Goal: Navigation & Orientation: Find specific page/section

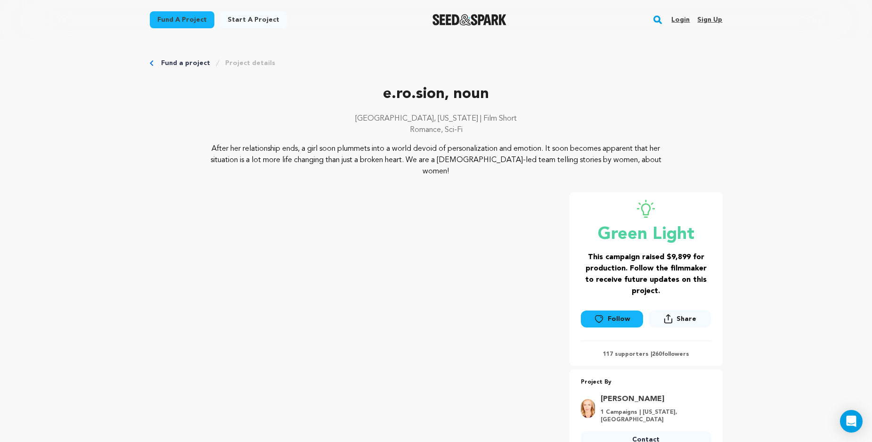
click at [677, 16] on link "Login" at bounding box center [680, 19] width 18 height 15
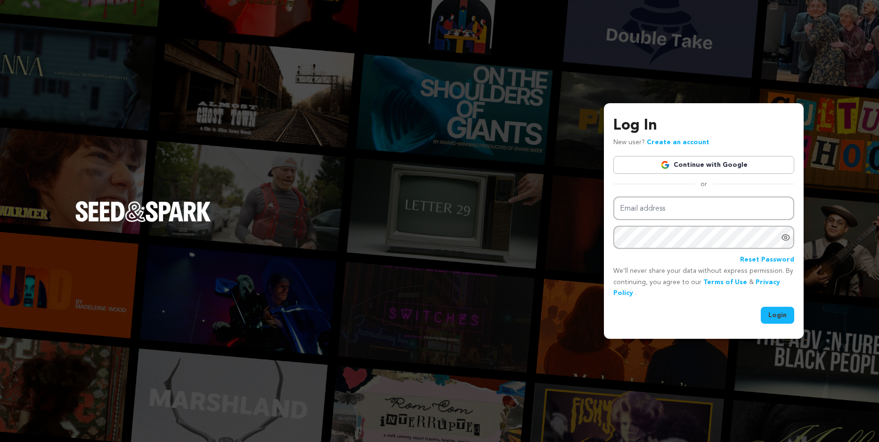
drag, startPoint x: 0, startPoint y: 0, endPoint x: 661, endPoint y: 177, distance: 683.9
click at [661, 177] on div "Log In New user? Create an account Continue with Google or Email address Passwo…" at bounding box center [703, 219] width 181 height 210
click at [664, 157] on div "Log In New user? Create an account Continue with Google or Email address Passwo…" at bounding box center [703, 219] width 181 height 210
click at [662, 164] on link "Continue with Google" at bounding box center [703, 165] width 181 height 18
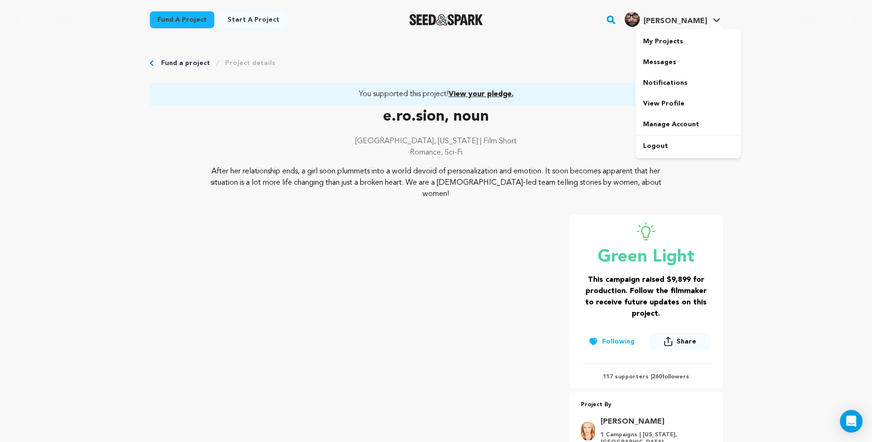
click at [691, 22] on span "[PERSON_NAME]" at bounding box center [675, 21] width 64 height 8
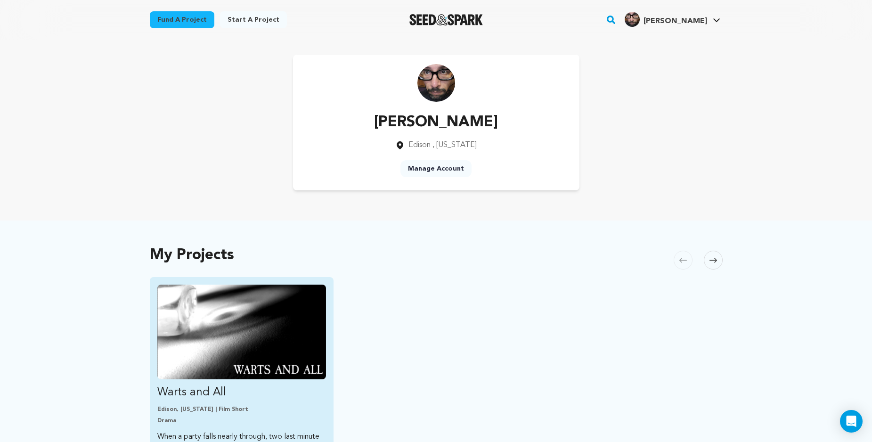
click at [306, 351] on img "Fund Warts and All" at bounding box center [241, 331] width 169 height 95
